Goal: Transaction & Acquisition: Purchase product/service

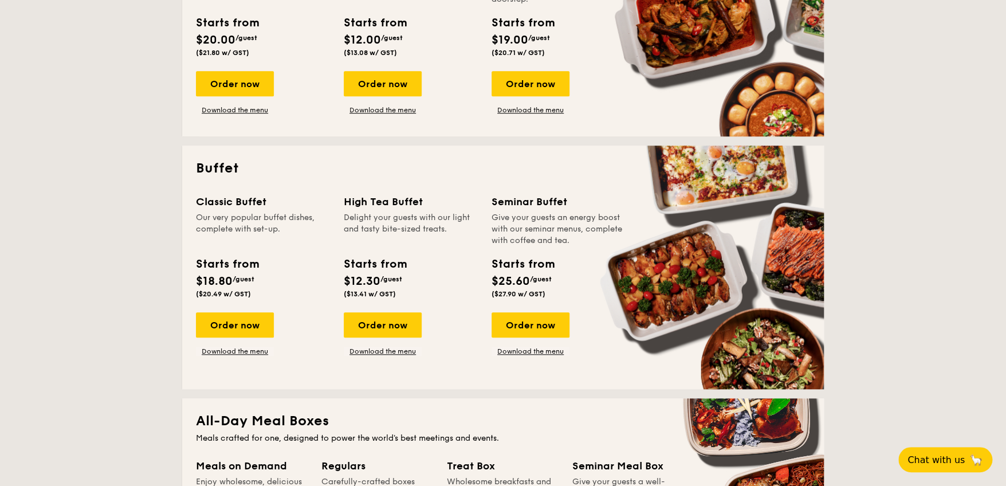
scroll to position [401, 0]
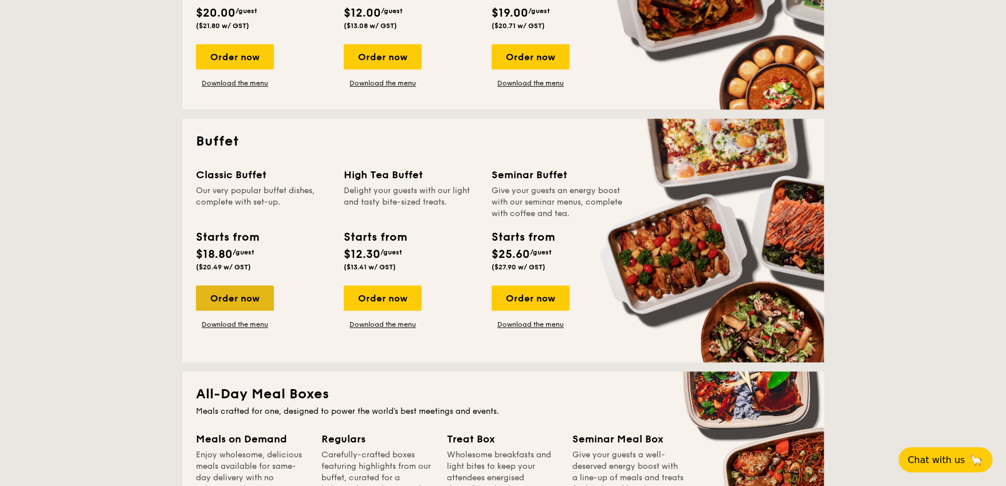
click at [239, 292] on div "Order now" at bounding box center [235, 297] width 78 height 25
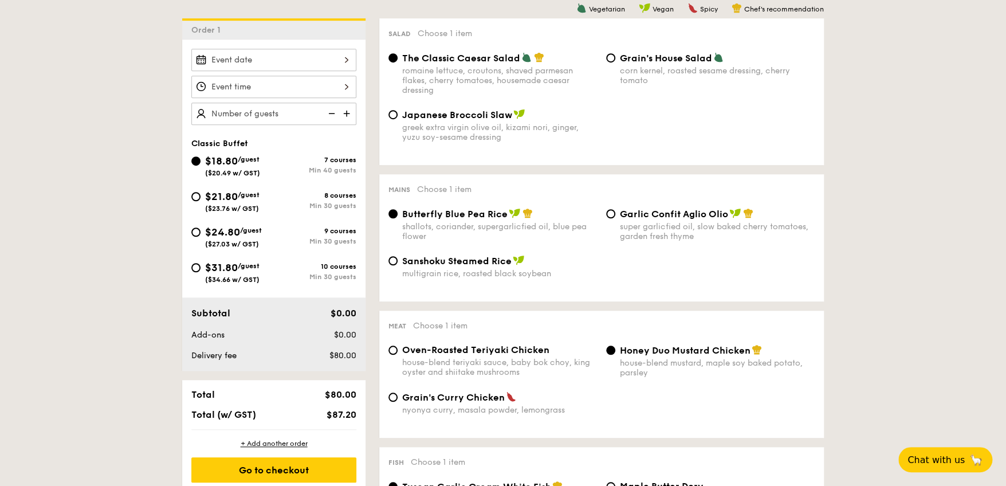
scroll to position [286, 0]
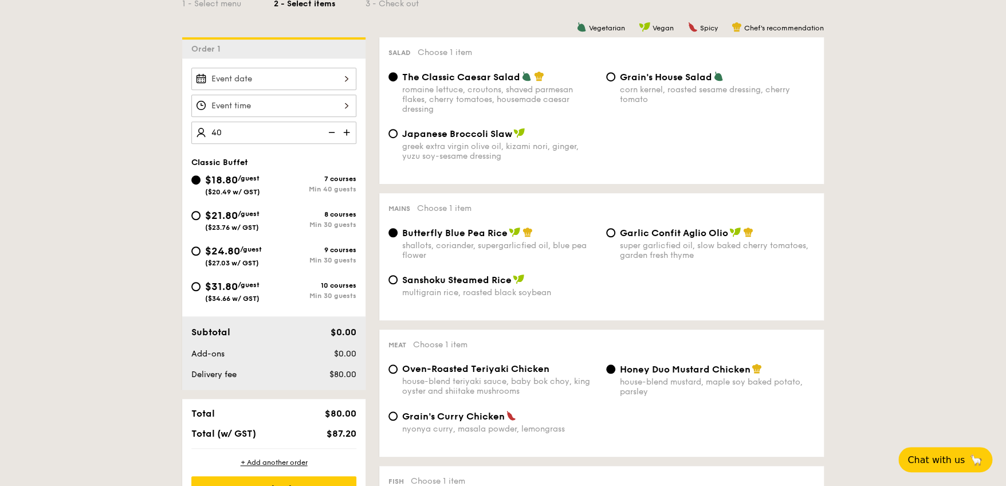
type input "40 guests"
click at [247, 94] on div at bounding box center [273, 105] width 165 height 22
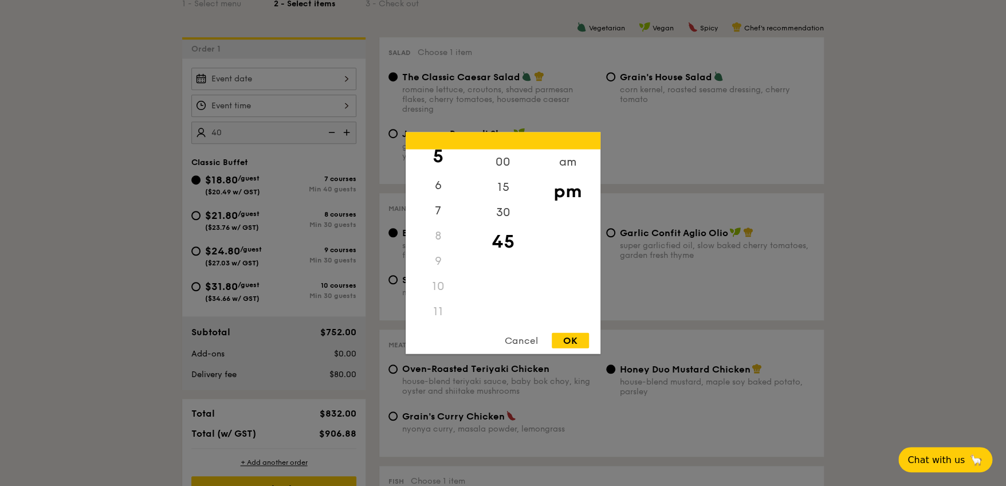
scroll to position [136, 0]
click at [436, 305] on div "11" at bounding box center [437, 311] width 65 height 25
click at [440, 317] on div "11" at bounding box center [437, 311] width 65 height 25
click at [438, 309] on div "11" at bounding box center [437, 311] width 65 height 25
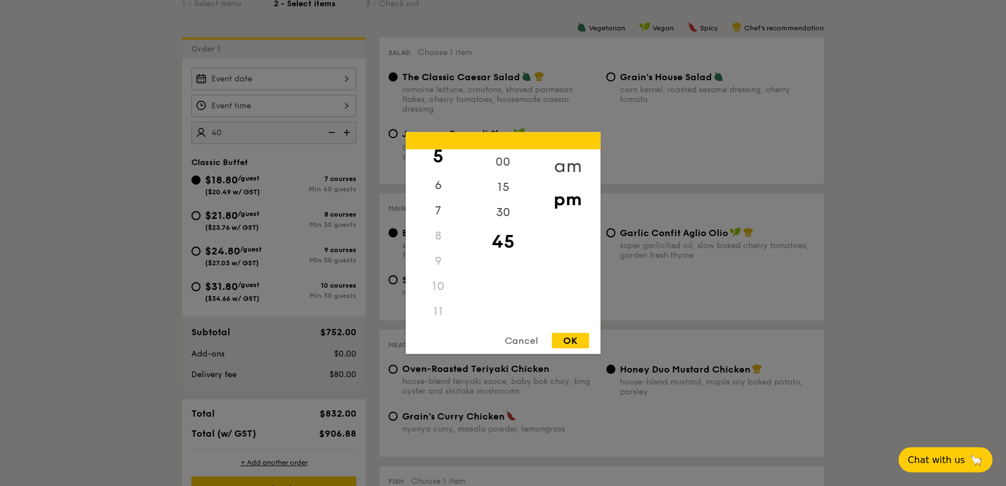
drag, startPoint x: 439, startPoint y: 309, endPoint x: 558, endPoint y: 166, distance: 186.2
click at [558, 166] on div "am" at bounding box center [567, 165] width 65 height 33
click at [442, 306] on div "11" at bounding box center [437, 308] width 65 height 33
click at [493, 196] on div "15" at bounding box center [502, 191] width 65 height 33
click at [566, 338] on div "OK" at bounding box center [569, 340] width 37 height 15
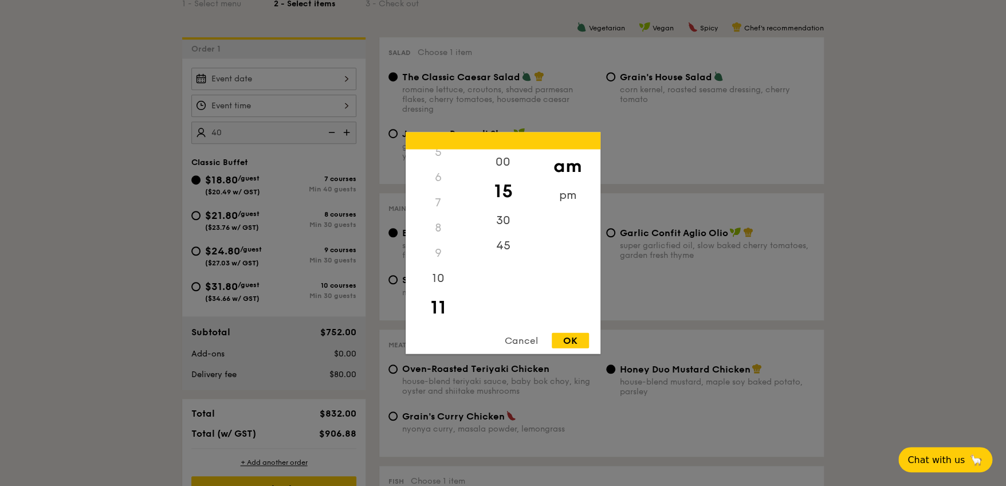
type input "11:15AM"
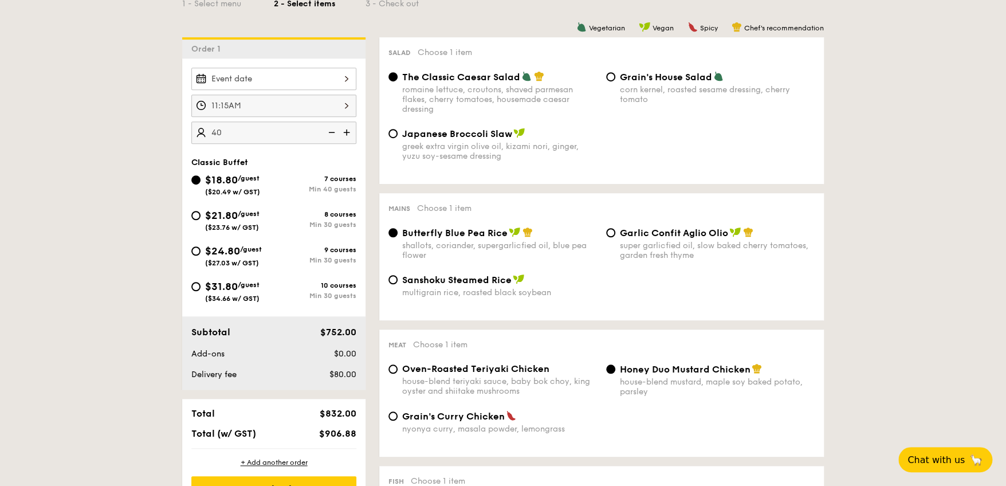
click at [248, 69] on div at bounding box center [273, 79] width 165 height 22
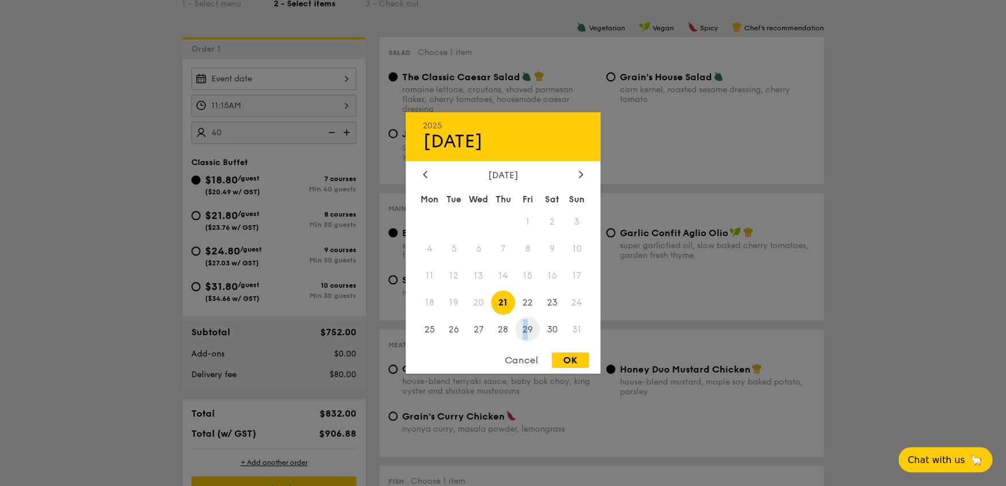
click at [525, 333] on span "29" at bounding box center [527, 329] width 25 height 25
drag, startPoint x: 525, startPoint y: 333, endPoint x: 557, endPoint y: 354, distance: 38.4
click at [557, 354] on div "OK" at bounding box center [569, 359] width 37 height 15
type input "[DATE]"
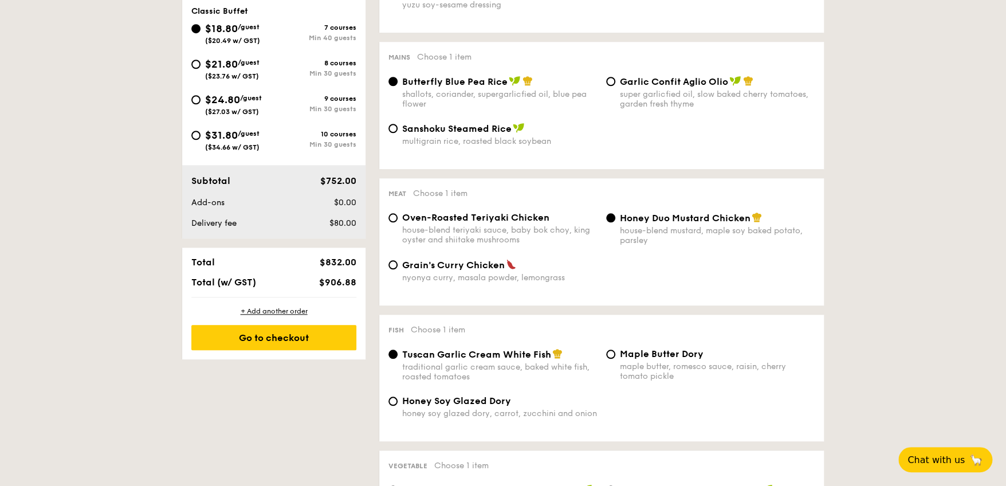
scroll to position [458, 0]
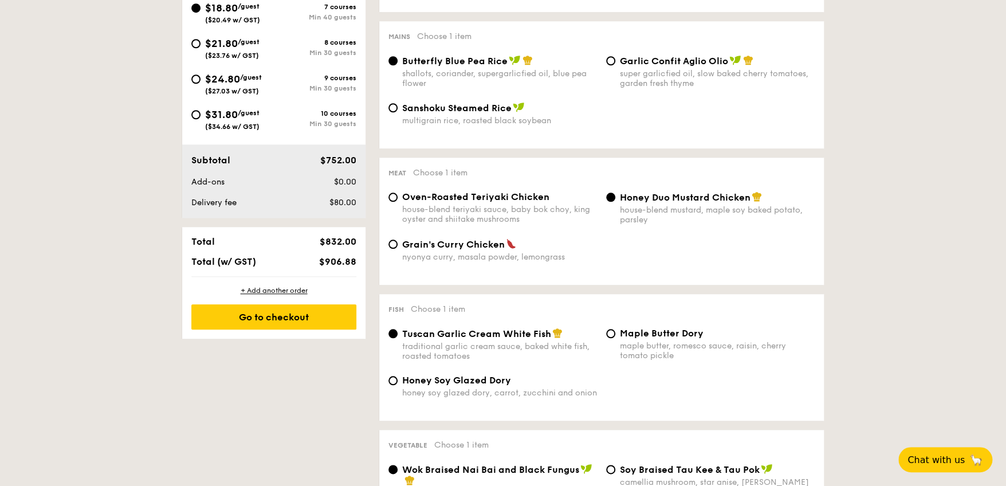
click at [628, 338] on span "Maple Butter Dory" at bounding box center [662, 333] width 84 height 11
click at [615, 338] on input "Maple Butter Dory maple butter, romesco sauce, raisin, cherry tomato pickle" at bounding box center [610, 333] width 9 height 9
radio input "true"
click at [440, 255] on div "Grain's Curry Chicken nyonya curry, masala powder, lemongrass" at bounding box center [499, 249] width 195 height 23
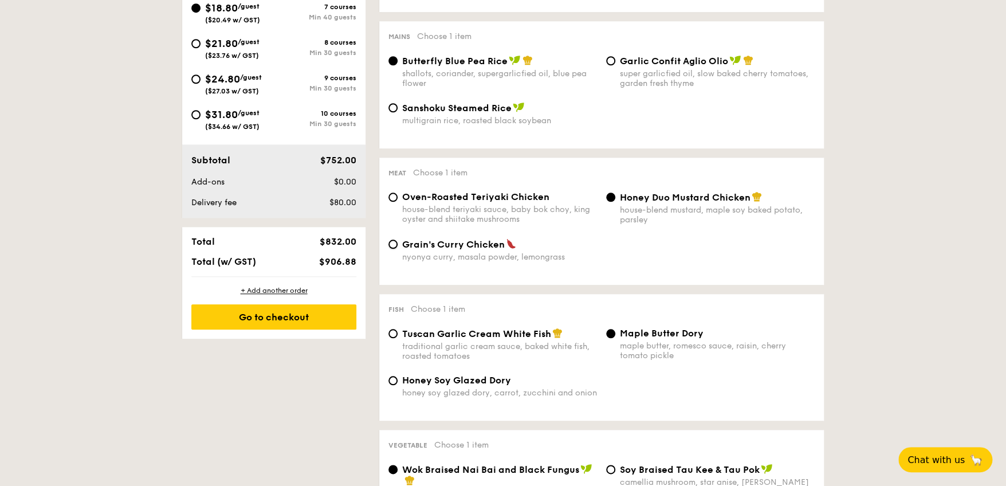
click at [397, 249] on input "Grain's Curry Chicken nyonya curry, masala powder, lemongrass" at bounding box center [392, 243] width 9 height 9
radio input "true"
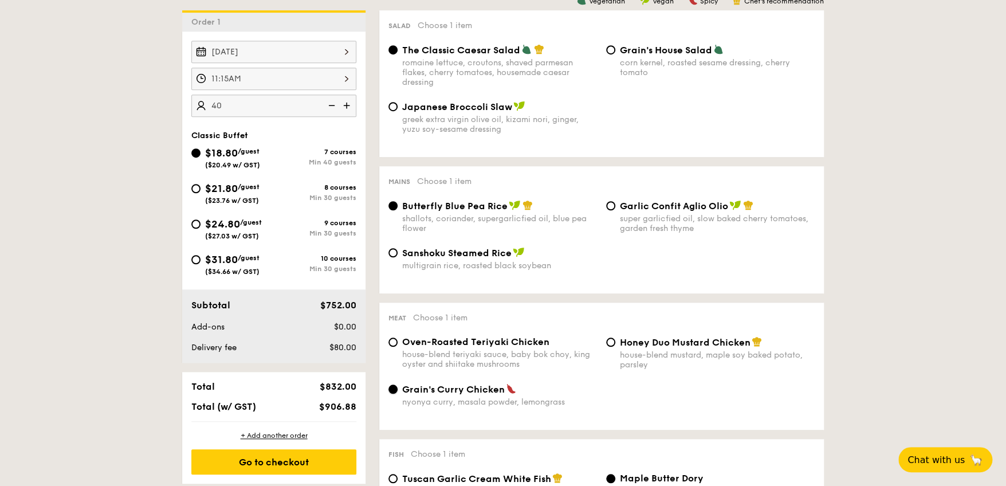
scroll to position [286, 0]
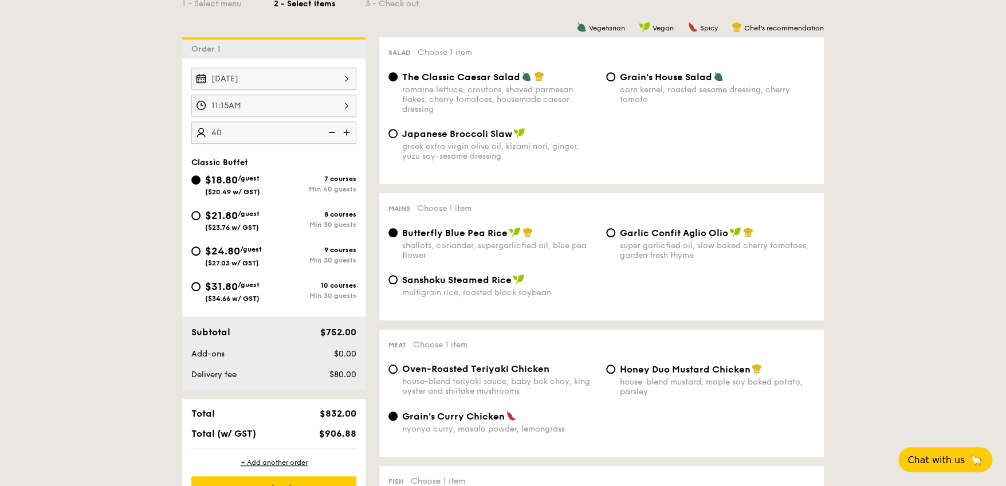
click at [480, 135] on span "Japanese Broccoli Slaw" at bounding box center [457, 133] width 110 height 11
click at [397, 135] on input "Japanese Broccoli Slaw greek extra virgin olive oil, kizami [PERSON_NAME], yuzu…" at bounding box center [392, 133] width 9 height 9
radio input "true"
click at [495, 71] on div "The Classic Caesar Salad" at bounding box center [499, 76] width 195 height 11
click at [397, 72] on input "The Classic Caesar Salad romaine lettuce, croutons, shaved parmesan flakes, che…" at bounding box center [392, 76] width 9 height 9
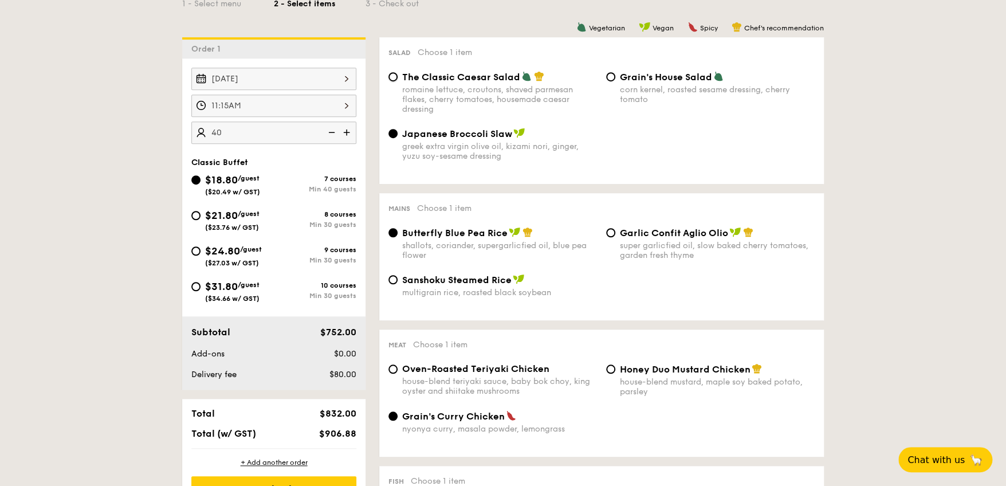
radio input "true"
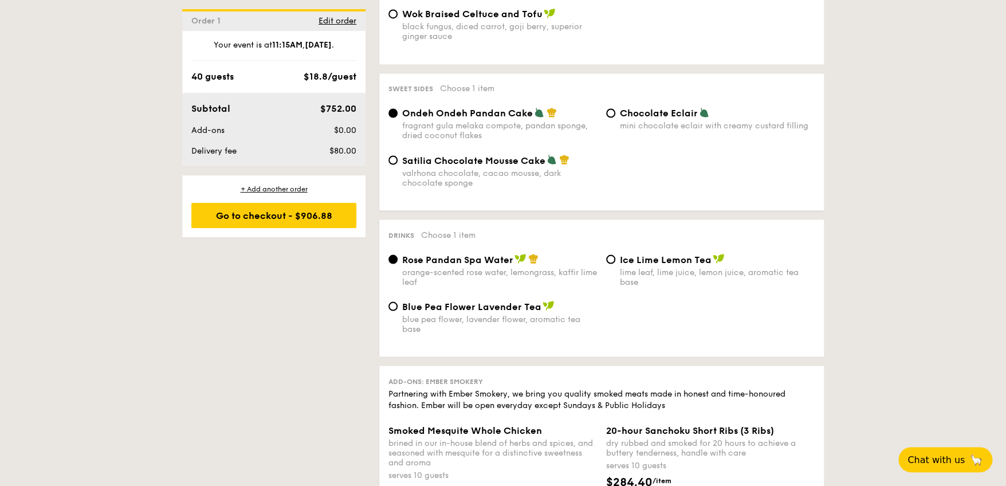
scroll to position [973, 0]
click at [502, 173] on div "Satilia Chocolate Mousse Cake valrhona chocolate, cacao mousse, dark chocolate …" at bounding box center [499, 168] width 195 height 33
click at [397, 163] on input "Satilia Chocolate Mousse Cake valrhona chocolate, cacao mousse, dark chocolate …" at bounding box center [392, 157] width 9 height 9
radio input "true"
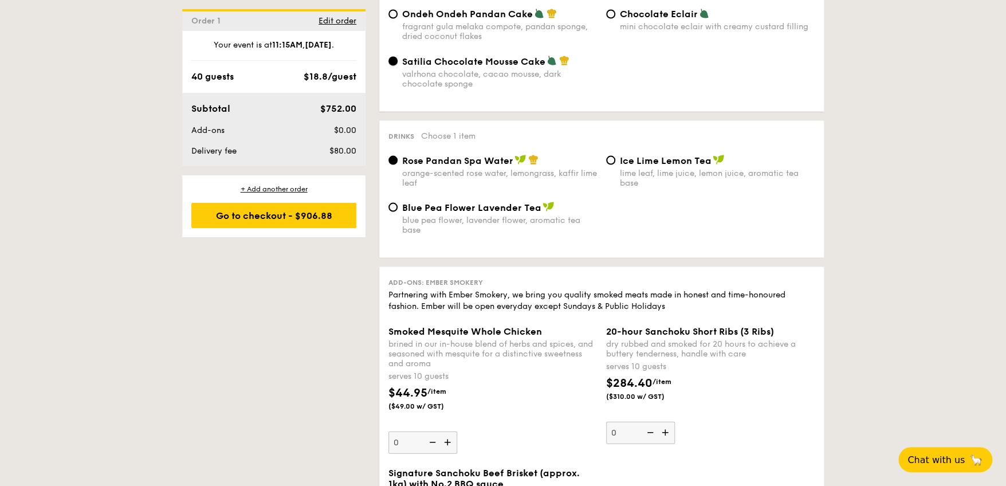
scroll to position [1088, 0]
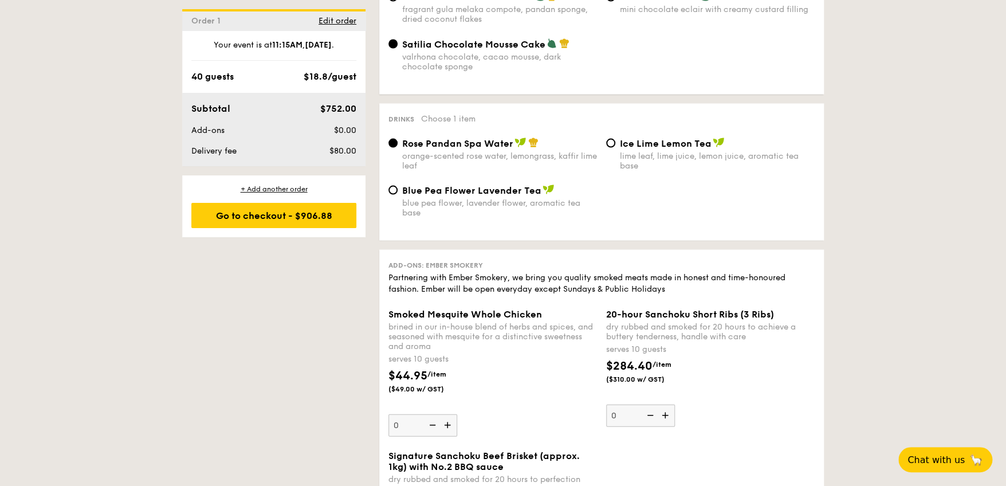
click at [639, 164] on div "lime leaf, lime juice, lemon juice, aromatic tea base" at bounding box center [717, 160] width 195 height 19
click at [615, 147] on input "Ice Lime Lemon Tea lime leaf, lime juice, lemon juice, aromatic tea base" at bounding box center [610, 142] width 9 height 9
radio input "true"
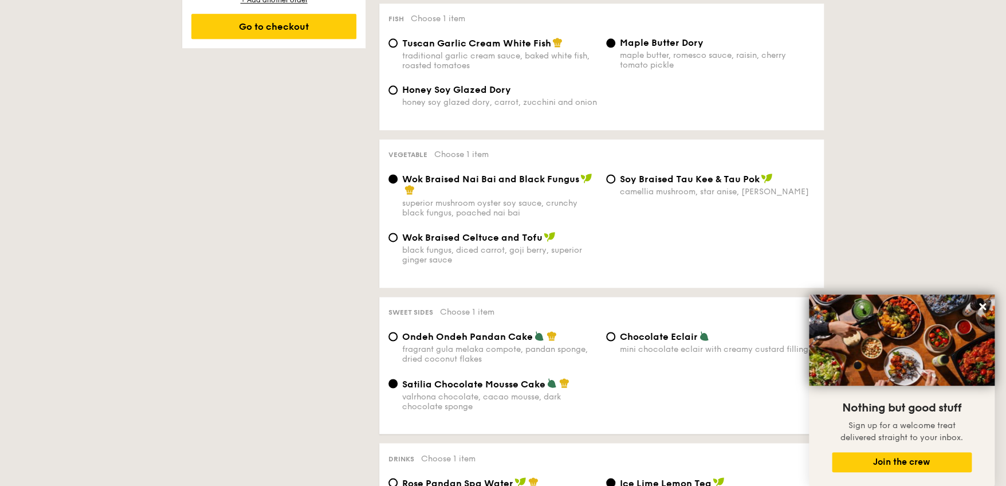
scroll to position [630, 0]
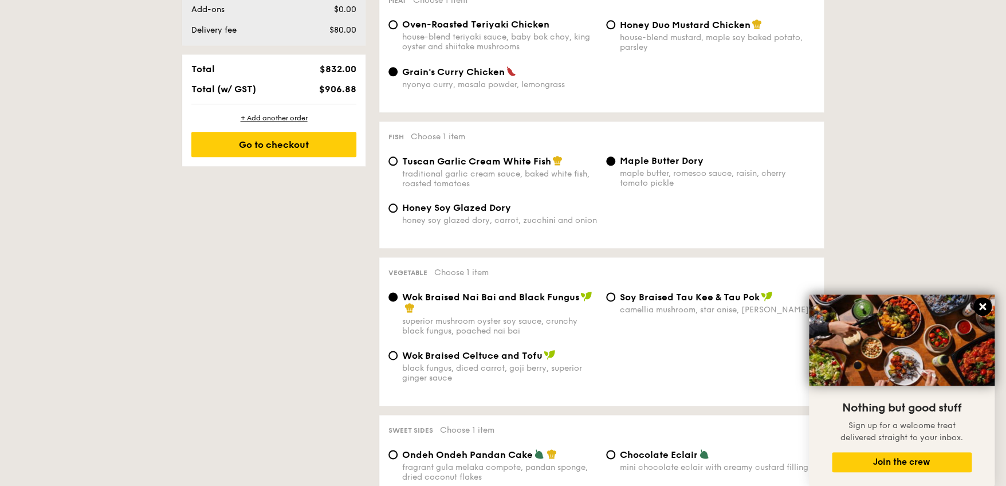
click at [979, 306] on icon at bounding box center [982, 306] width 10 height 10
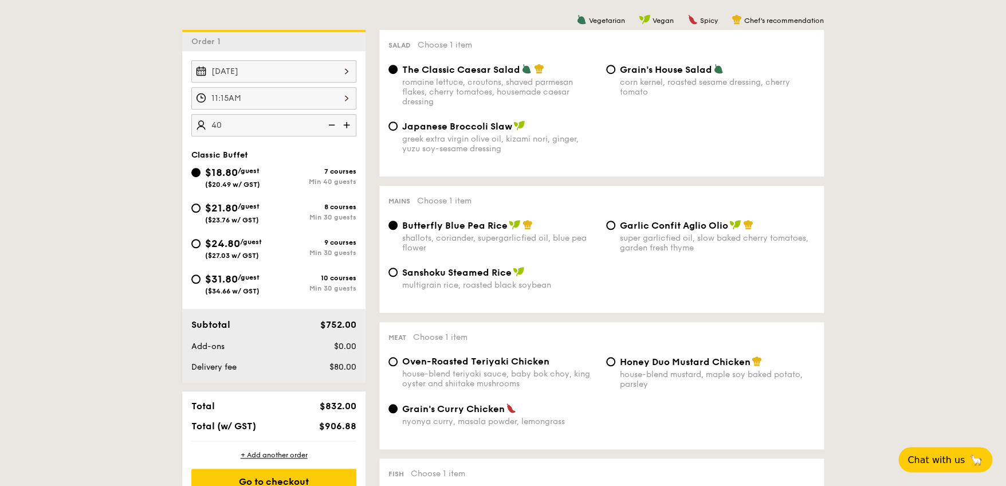
scroll to position [172, 0]
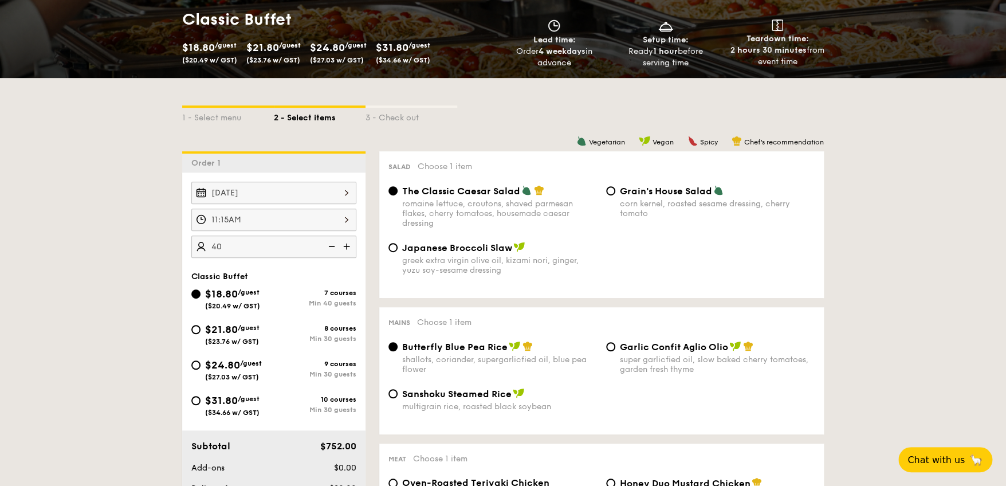
click at [342, 243] on img at bounding box center [347, 246] width 17 height 22
type input "45 guests"
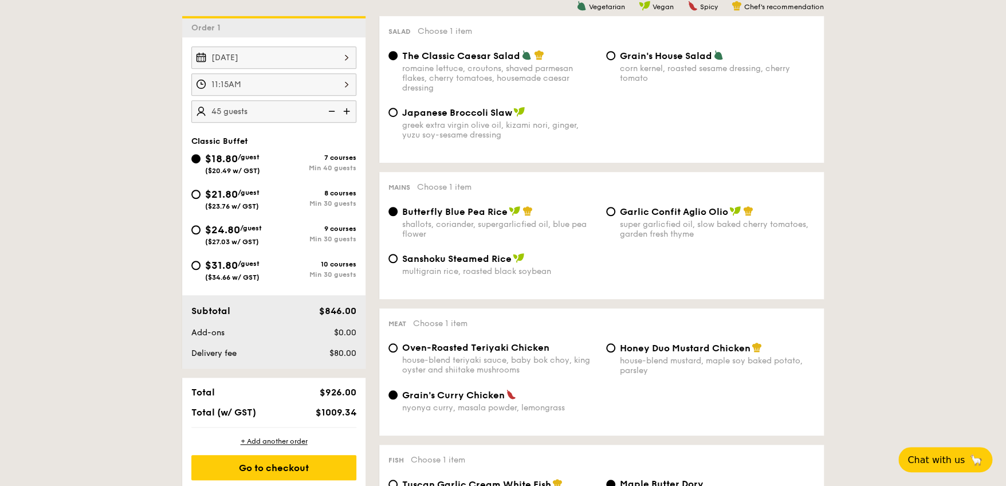
scroll to position [228, 0]
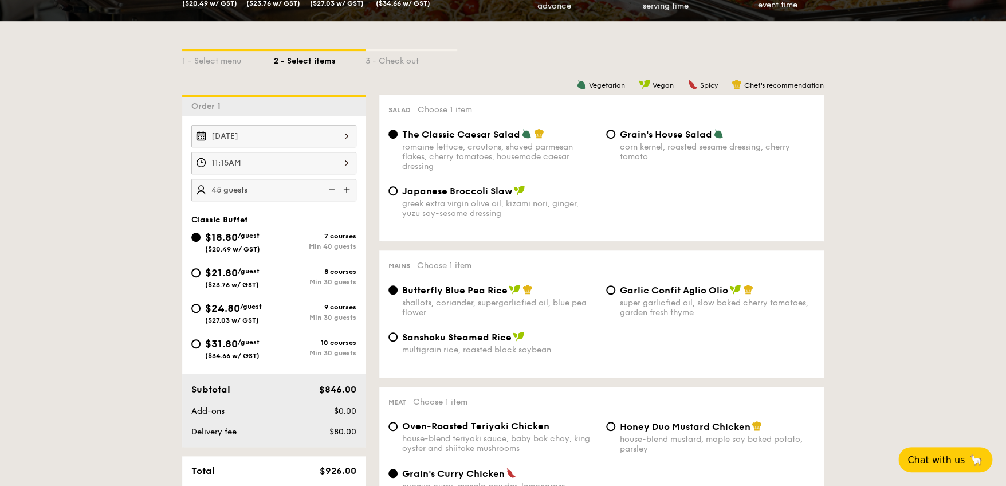
click at [612, 214] on div "Japanese Broccoli Slaw greek extra virgin olive oil, kizami [PERSON_NAME], yuzu…" at bounding box center [601, 208] width 435 height 47
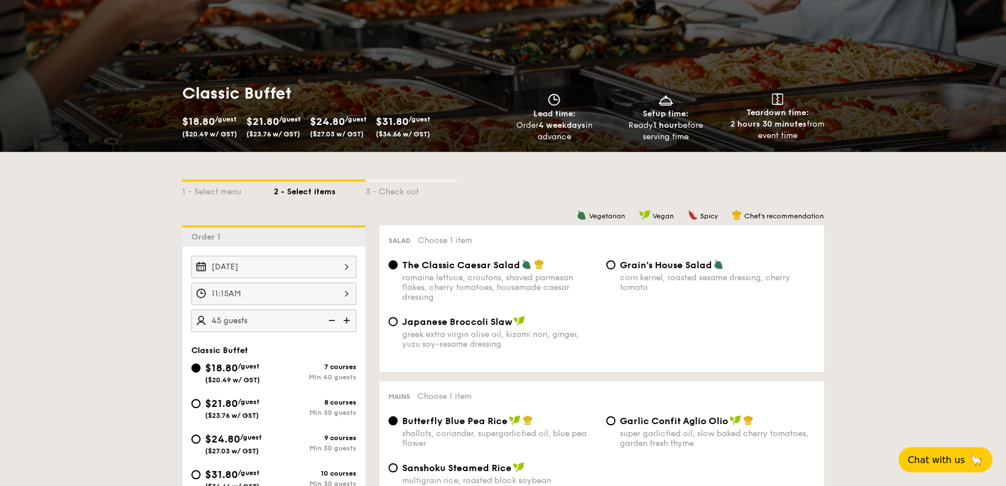
scroll to position [0, 0]
